Goal: Register for event/course

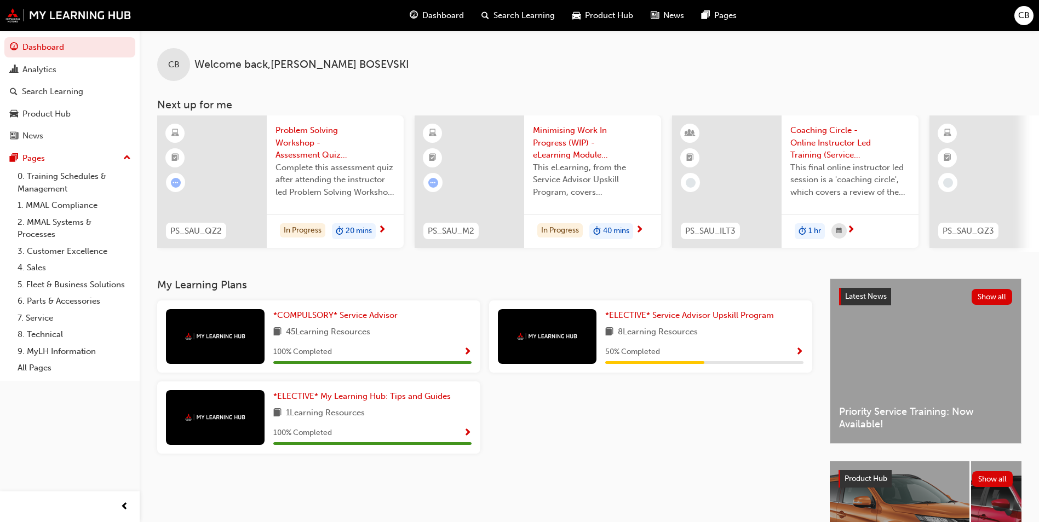
click at [735, 352] on div "50 % Completed" at bounding box center [704, 353] width 198 height 14
click at [746, 320] on span "*ELECTIVE* Service Advisor Upskill Program" at bounding box center [689, 315] width 169 height 10
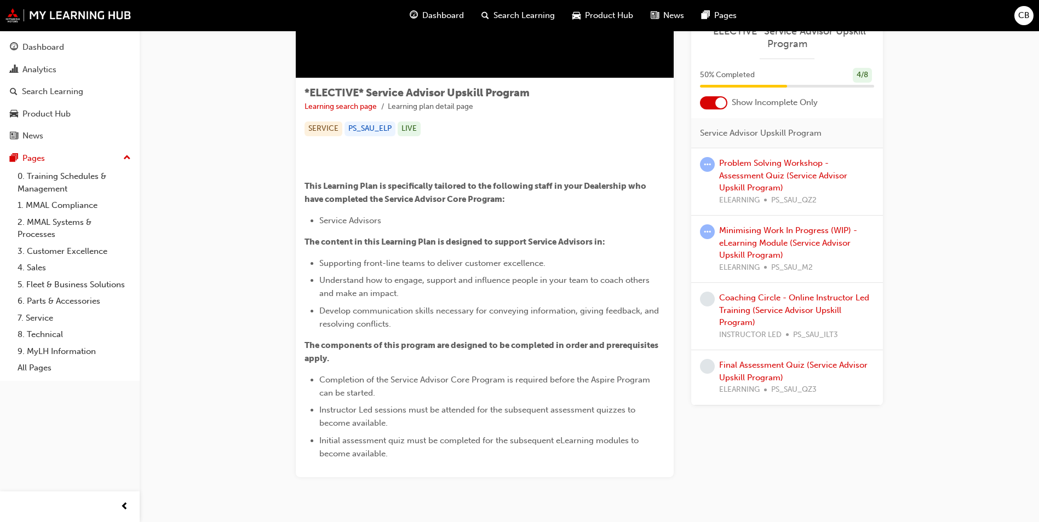
scroll to position [388, 0]
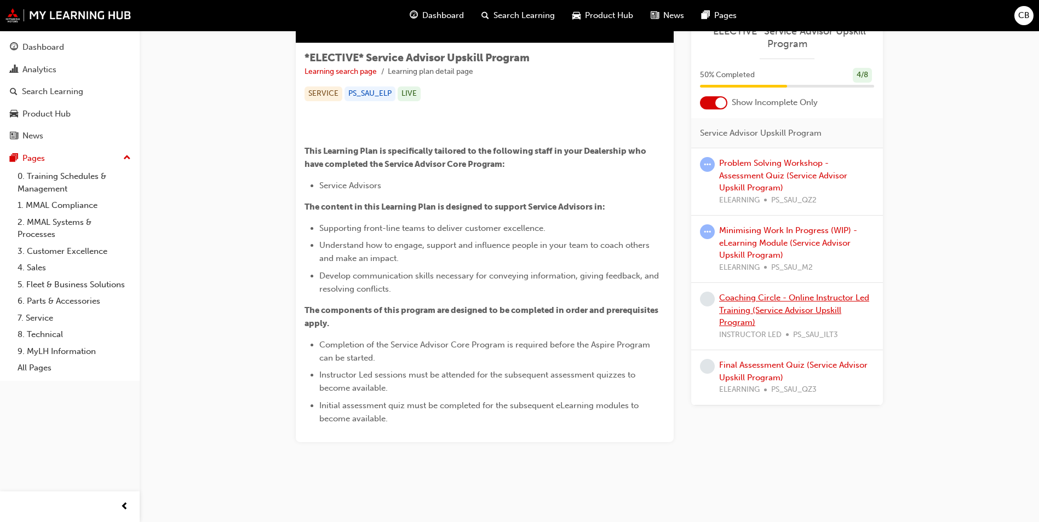
click at [801, 313] on link "Coaching Circle - Online Instructor Led Training (Service Advisor Upskill Progr…" at bounding box center [794, 310] width 150 height 34
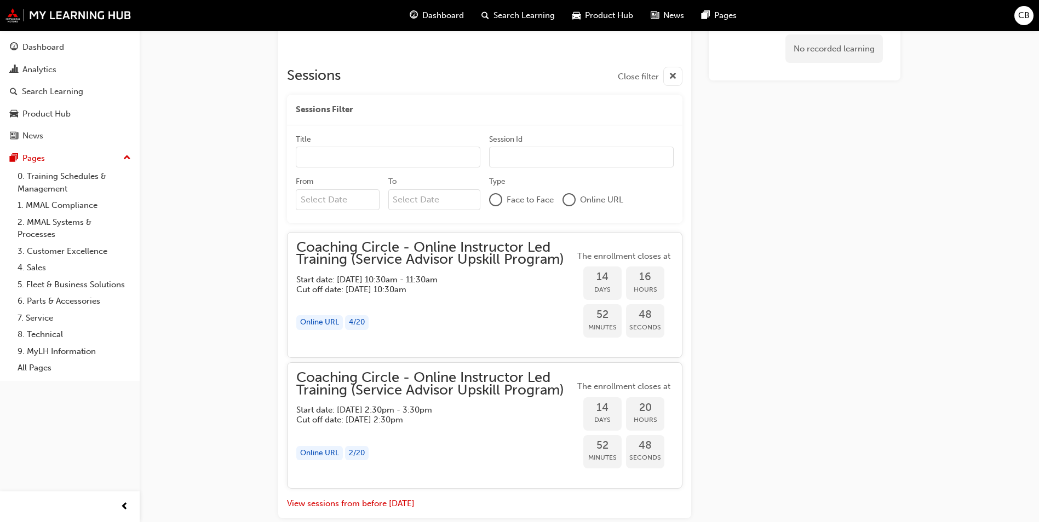
scroll to position [756, 0]
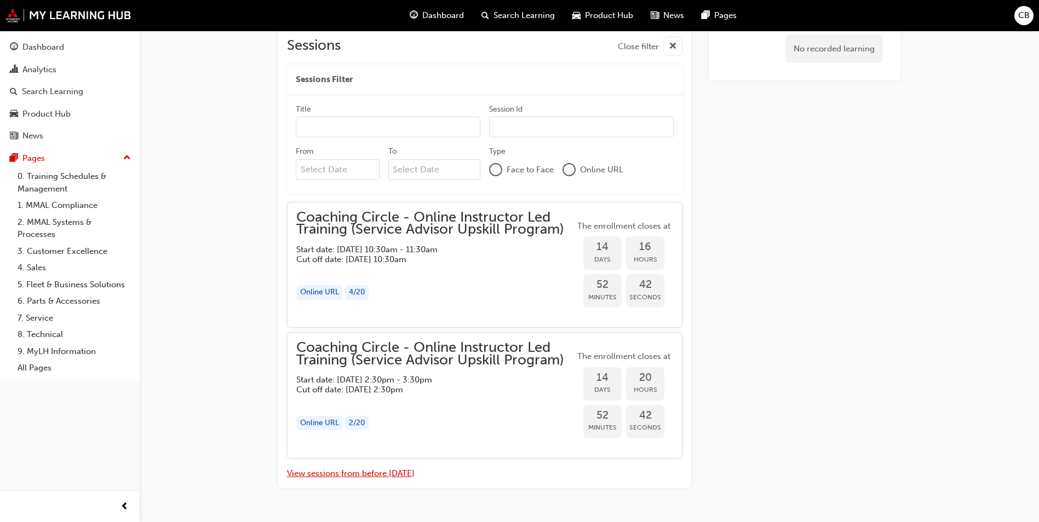
click at [397, 476] on button "View sessions from before [DATE]" at bounding box center [351, 474] width 128 height 13
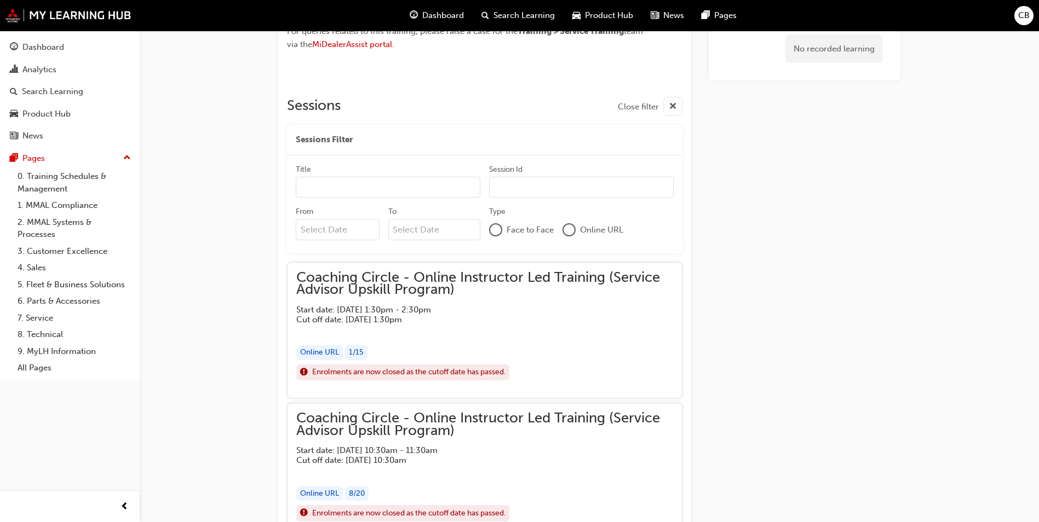
scroll to position [454, 0]
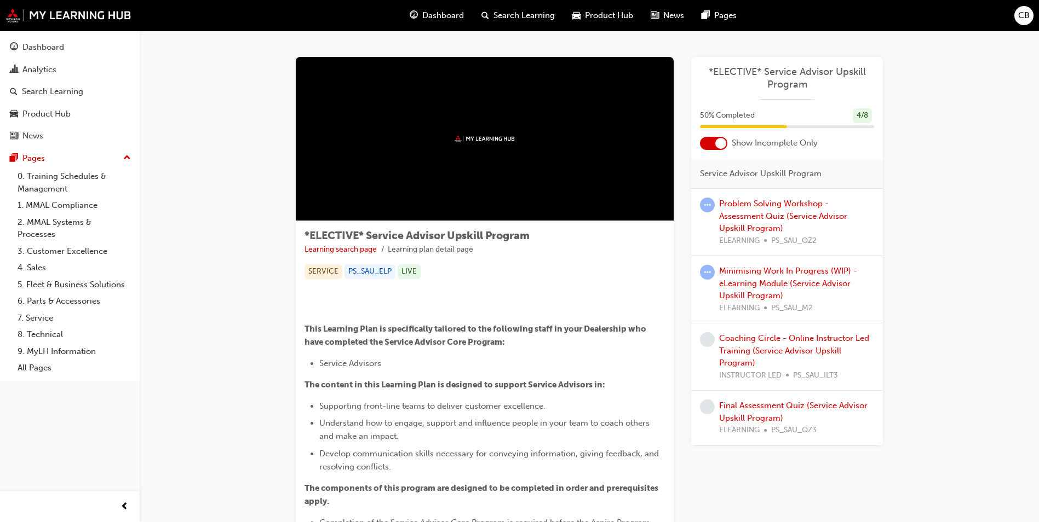
scroll to position [388, 0]
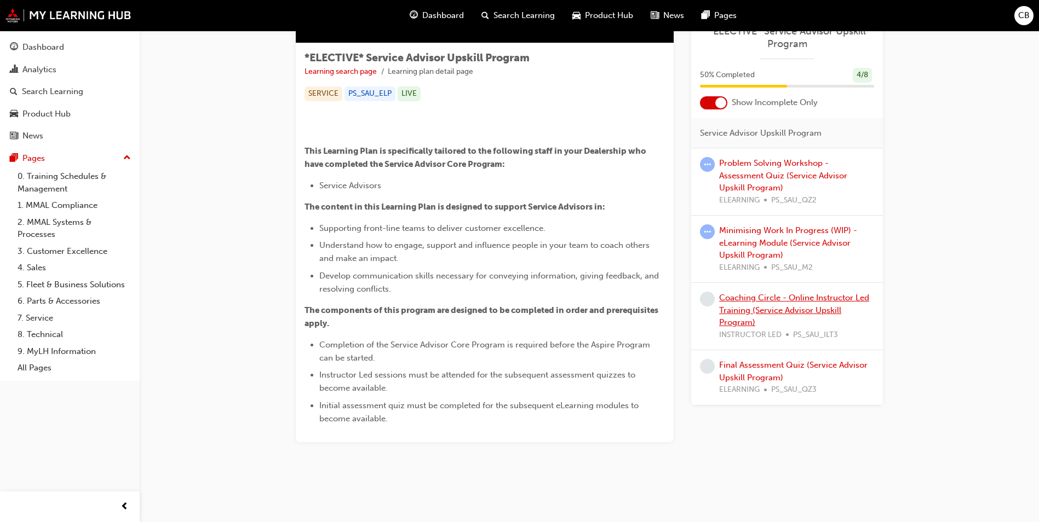
click at [830, 306] on link "Coaching Circle - Online Instructor Led Training (Service Advisor Upskill Progr…" at bounding box center [794, 310] width 150 height 34
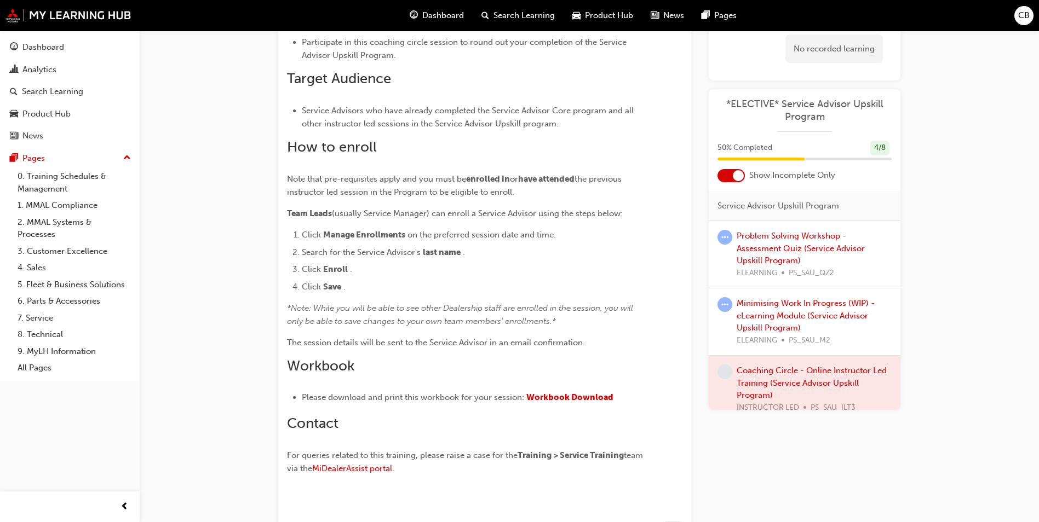
scroll to position [785, 0]
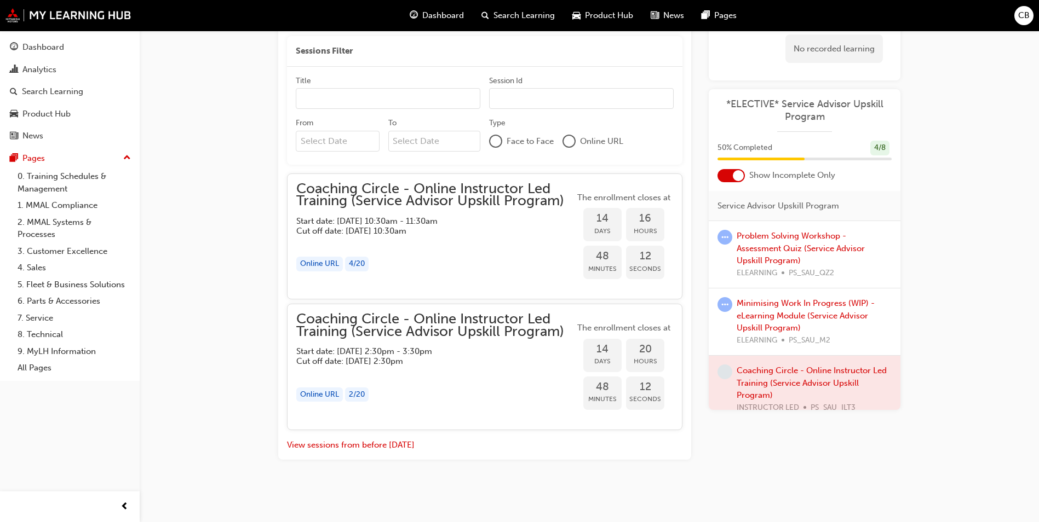
click at [403, 343] on div "Coaching Circle - Online Instructor Led Training (Service Advisor Upskill Progr…" at bounding box center [435, 339] width 278 height 53
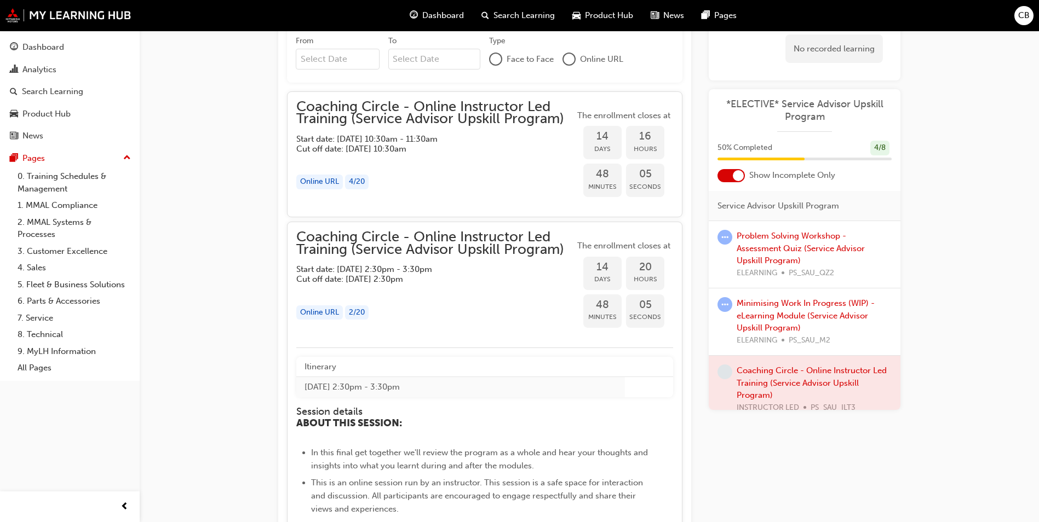
scroll to position [884, 0]
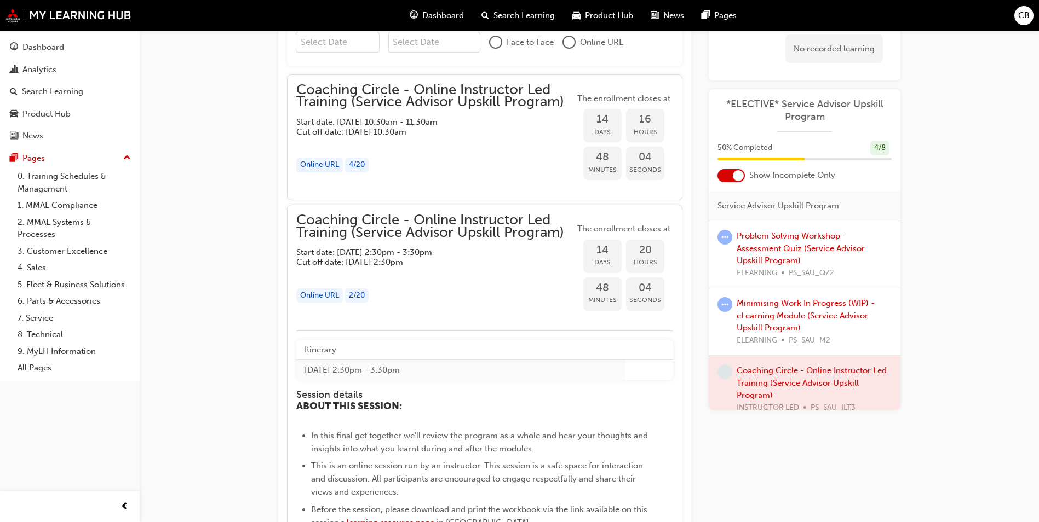
click at [314, 294] on div "Online URL" at bounding box center [319, 296] width 47 height 15
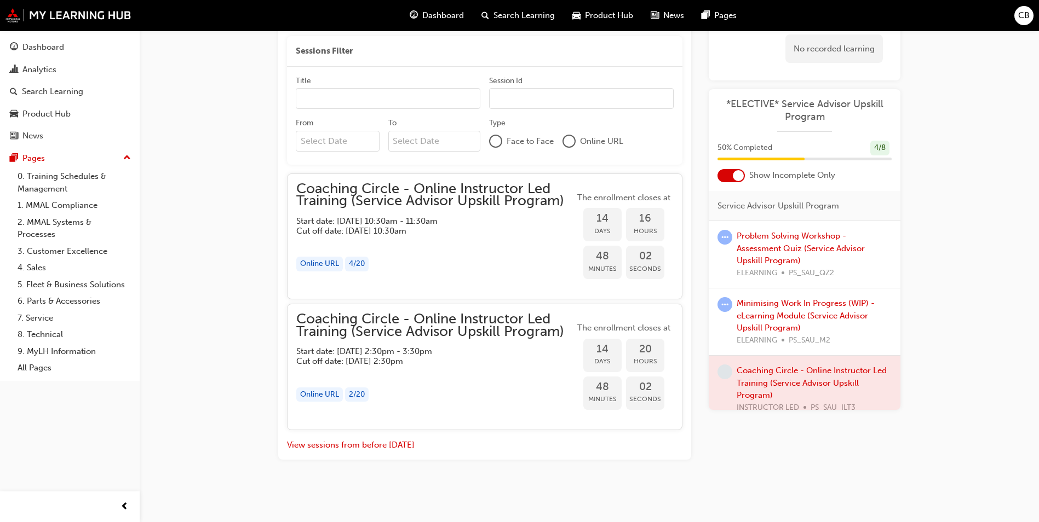
click at [312, 400] on div "Online URL" at bounding box center [319, 395] width 47 height 15
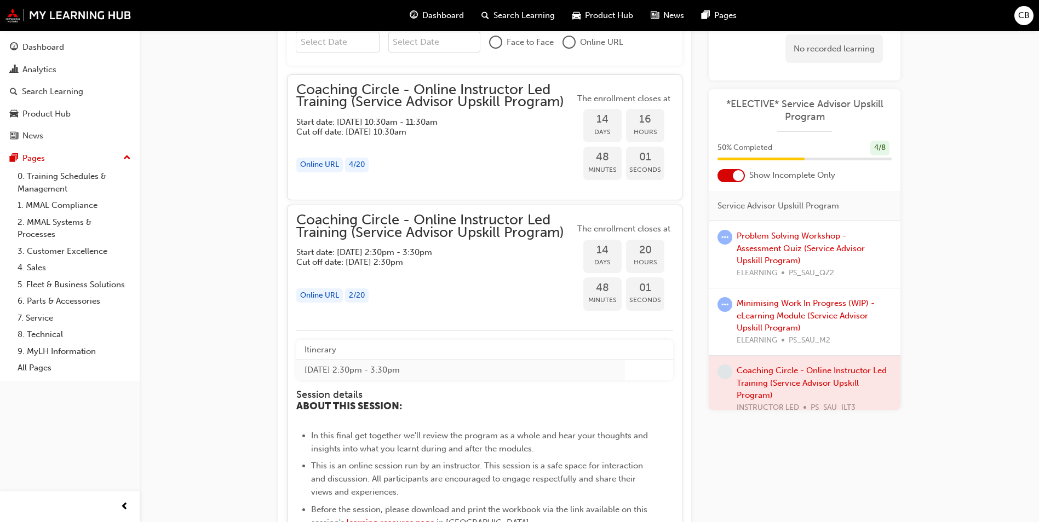
click at [608, 246] on span "14" at bounding box center [602, 250] width 38 height 13
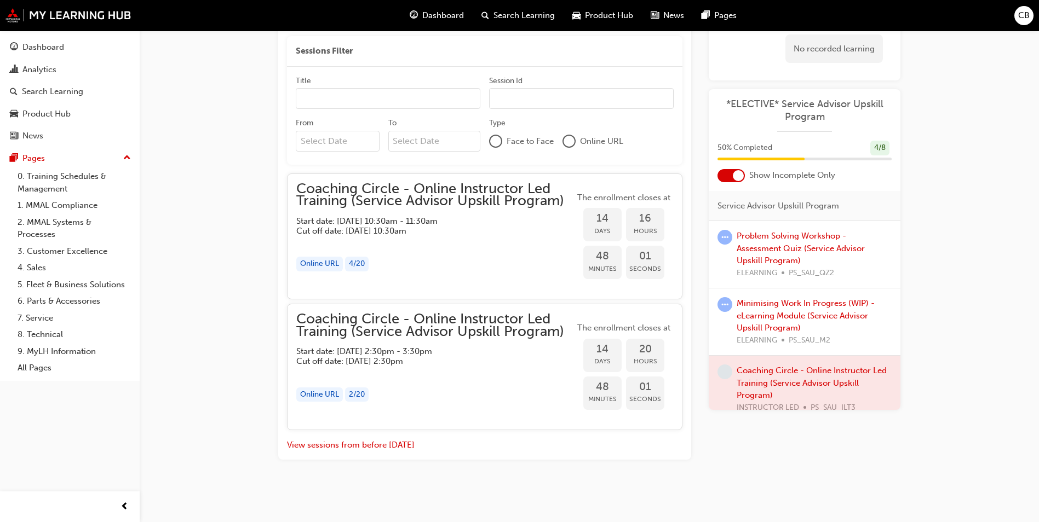
click at [608, 246] on div "48 Minutes" at bounding box center [602, 262] width 38 height 33
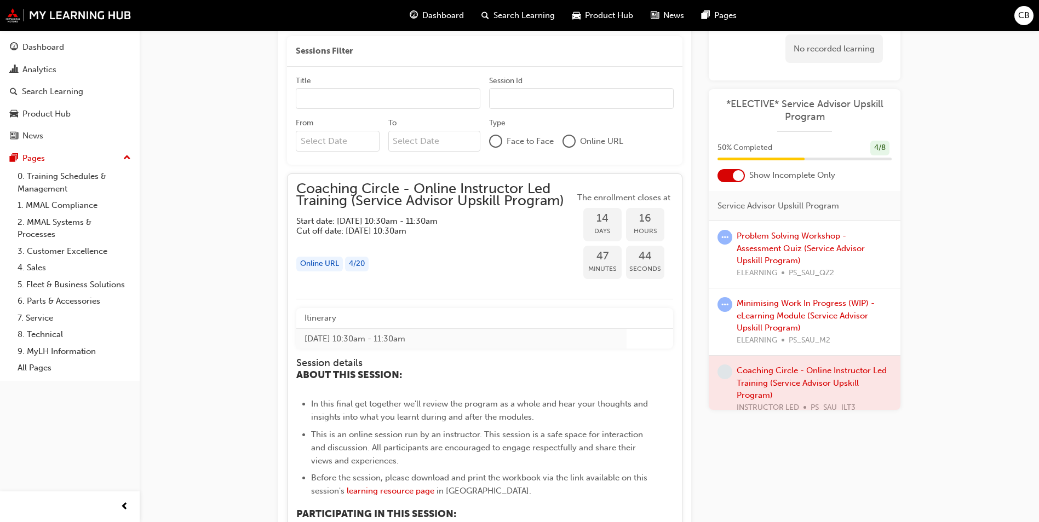
click at [421, 210] on div "Coaching Circle - Online Instructor Led Training (Service Advisor Upskill Progr…" at bounding box center [435, 209] width 278 height 53
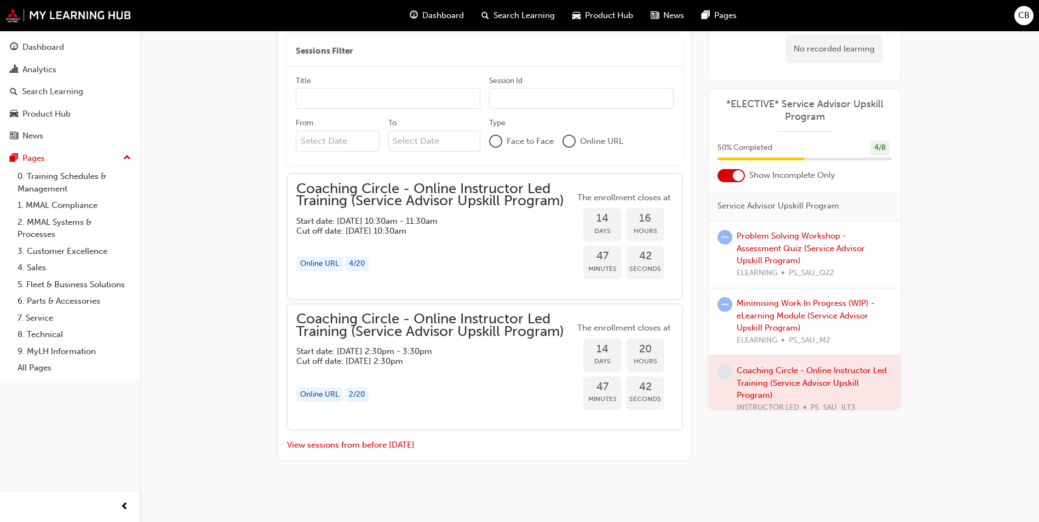
click at [426, 337] on span "Coaching Circle - Online Instructor Led Training (Service Advisor Upskill Progr…" at bounding box center [435, 325] width 278 height 25
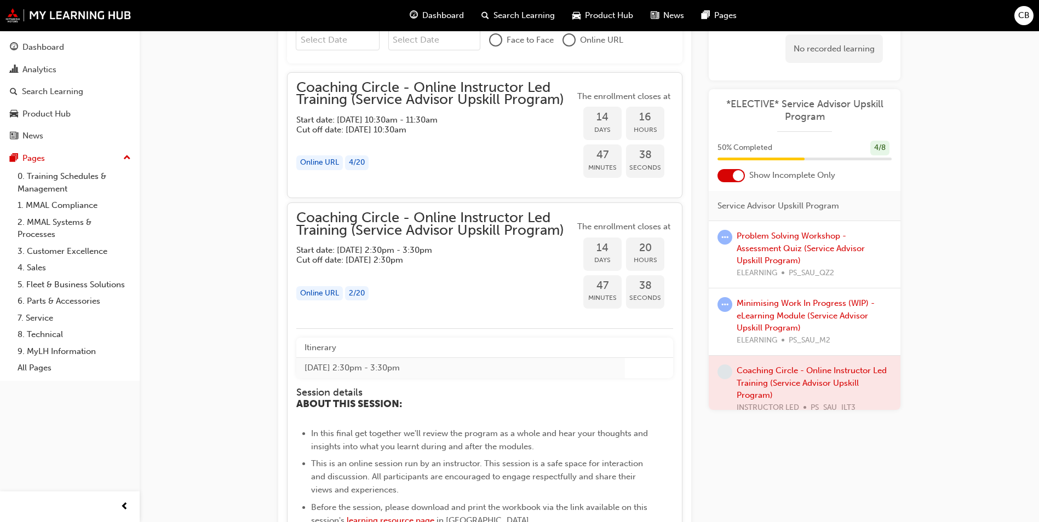
scroll to position [884, 0]
click at [324, 296] on div "Online URL" at bounding box center [319, 296] width 47 height 15
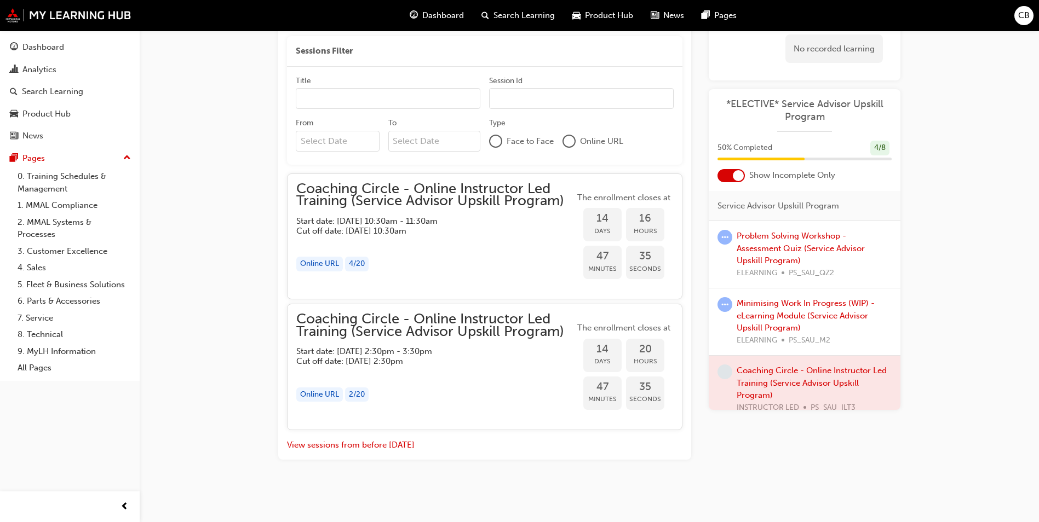
scroll to position [785, 0]
click at [321, 381] on div "Coaching Circle - Online Instructor Led Training (Service Advisor Upskill Progr…" at bounding box center [435, 367] width 278 height 108
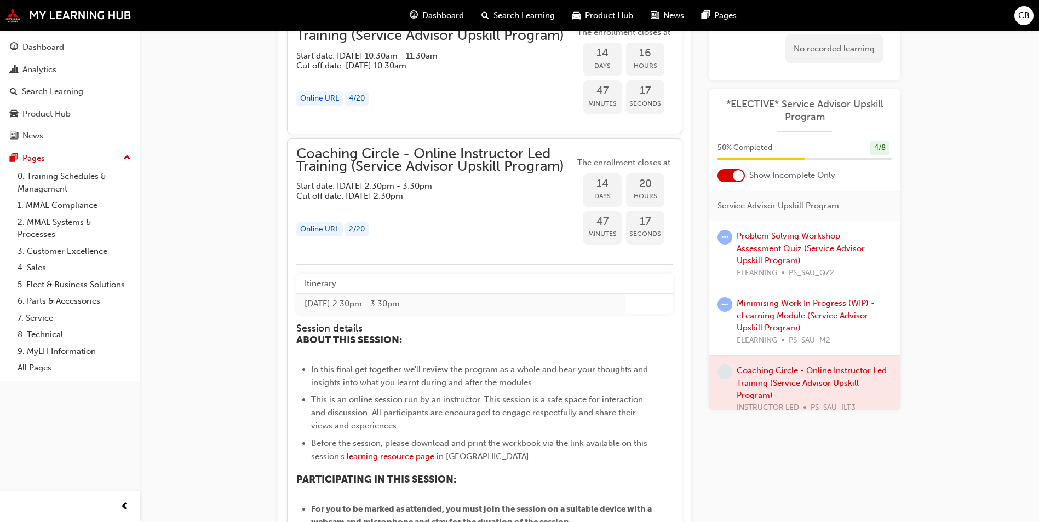
scroll to position [939, 0]
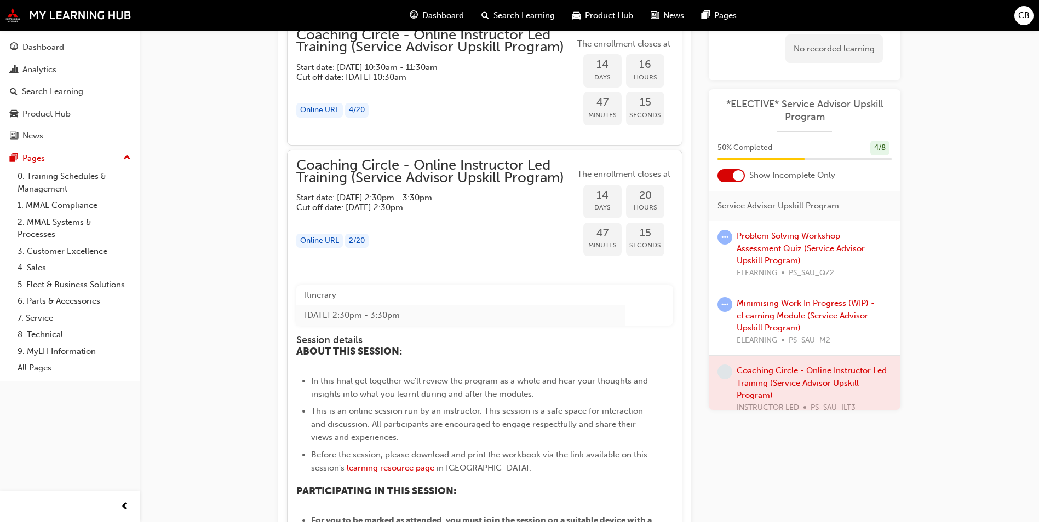
click at [326, 297] on th "Itinerary" at bounding box center [460, 295] width 329 height 20
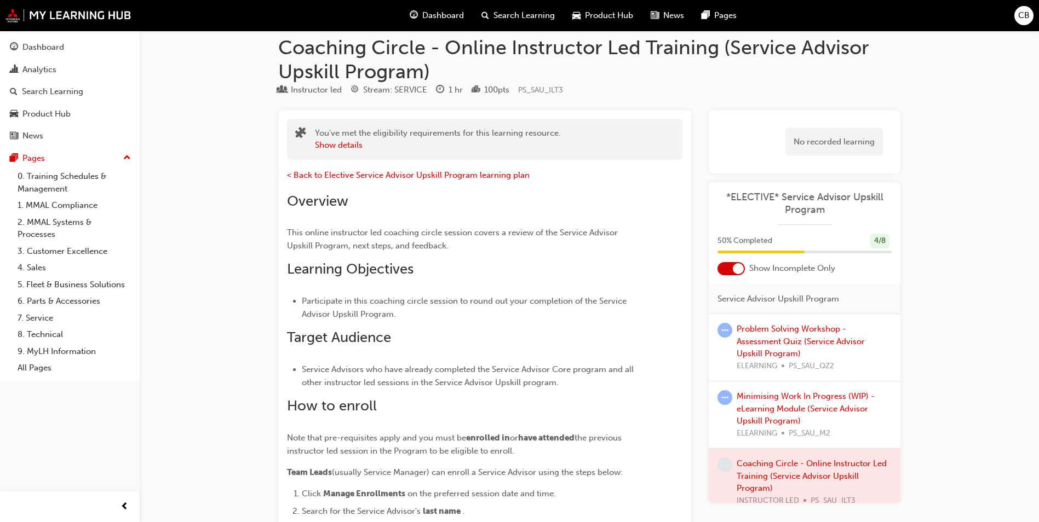
scroll to position [0, 0]
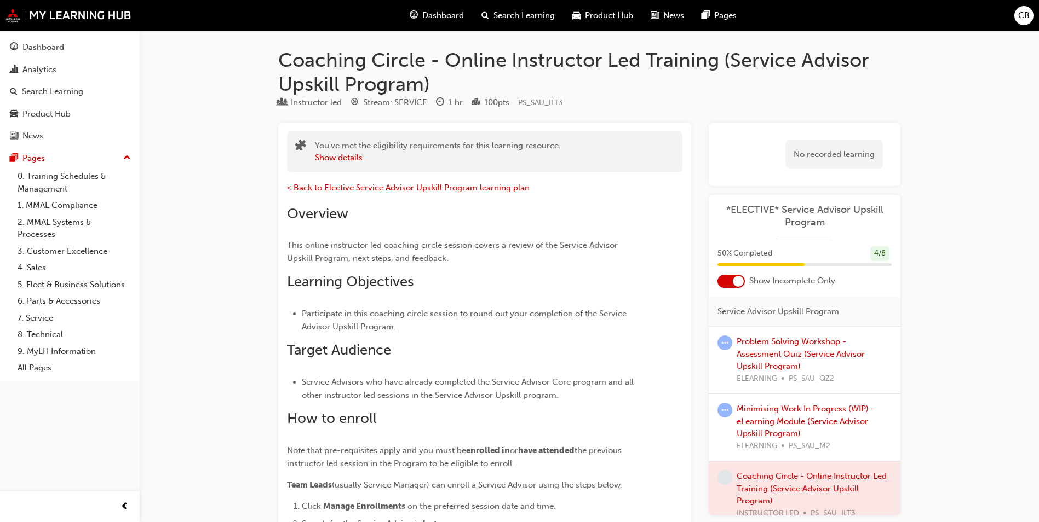
click at [491, 160] on div "Show details" at bounding box center [438, 158] width 246 height 13
click at [488, 107] on div "100 pts" at bounding box center [496, 102] width 25 height 13
click at [424, 106] on div "Stream: SERVICE" at bounding box center [395, 102] width 64 height 13
